Goal: Transaction & Acquisition: Download file/media

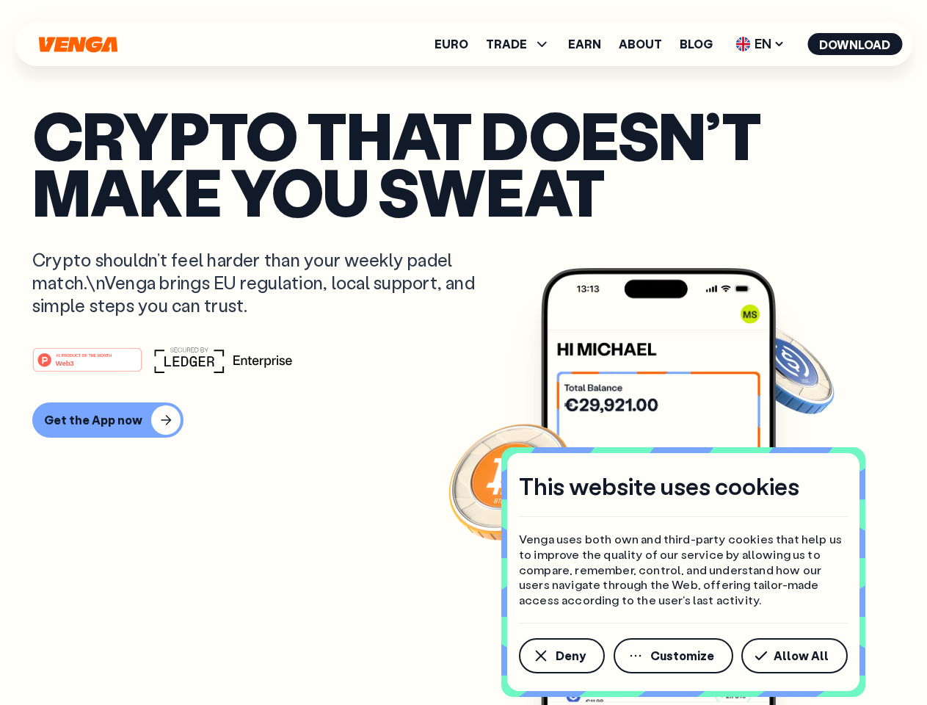
click at [463, 352] on div "#1 PRODUCT OF THE MONTH Web3" at bounding box center [463, 359] width 862 height 26
click at [561, 655] on span "Deny" at bounding box center [571, 656] width 30 height 12
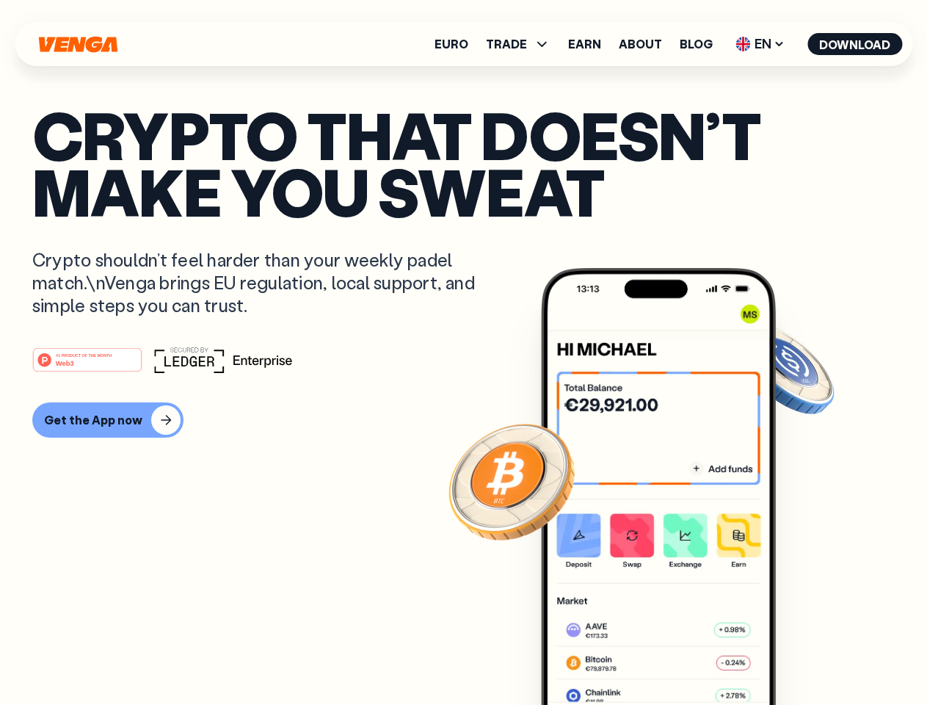
click at [675, 655] on img at bounding box center [658, 514] width 235 height 492
click at [797, 655] on article "Crypto that doesn’t make you sweat Crypto shouldn’t feel harder than your weekl…" at bounding box center [463, 381] width 862 height 550
click at [523, 44] on span "TRADE" at bounding box center [506, 44] width 41 height 12
click at [760, 44] on span "EN" at bounding box center [759, 43] width 59 height 23
click at [855, 44] on button "Download" at bounding box center [854, 44] width 95 height 22
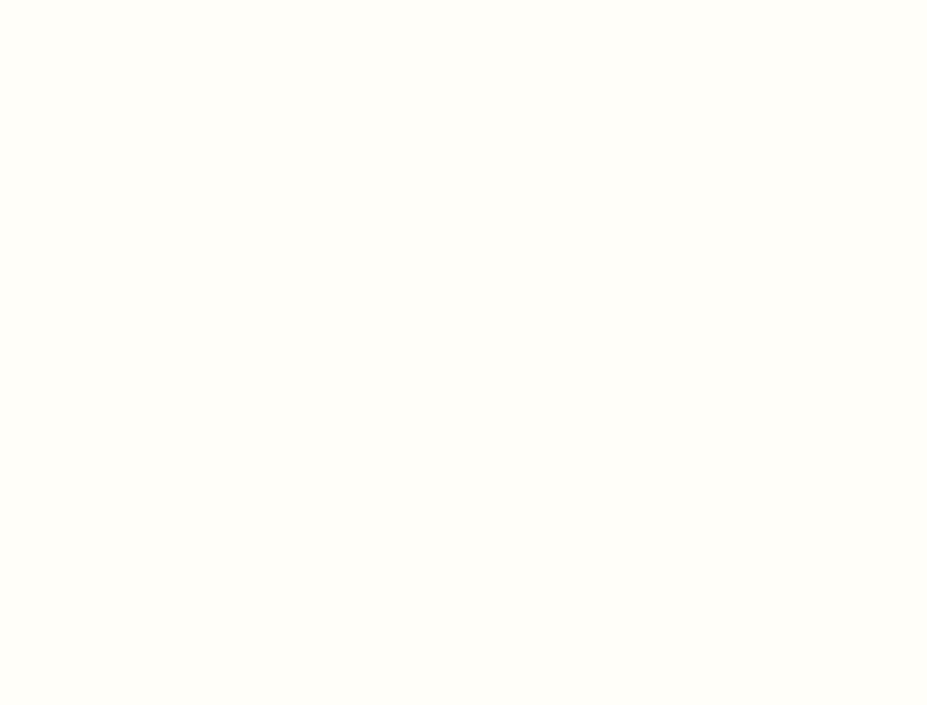
click at [463, 0] on html "This website uses cookies Venga uses both own and third-party cookies that help…" at bounding box center [463, 0] width 927 height 0
click at [106, 0] on html "This website uses cookies Venga uses both own and third-party cookies that help…" at bounding box center [463, 0] width 927 height 0
click at [90, 0] on html "This website uses cookies Venga uses both own and third-party cookies that help…" at bounding box center [463, 0] width 927 height 0
